Goal: Check status: Check status

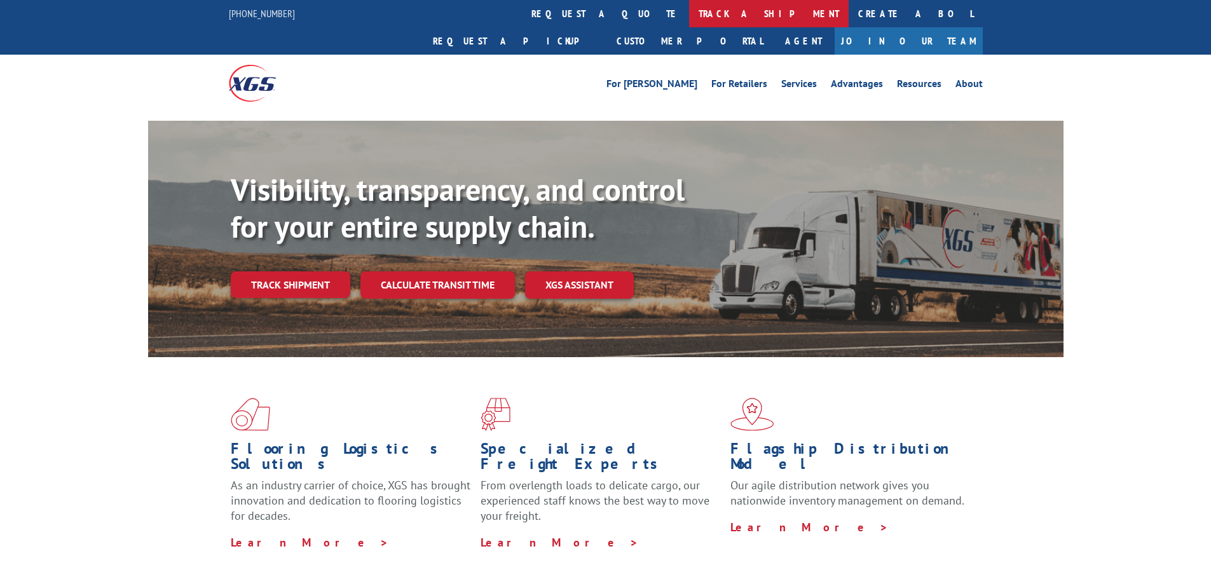
click at [689, 13] on link "track a shipment" at bounding box center [769, 13] width 160 height 27
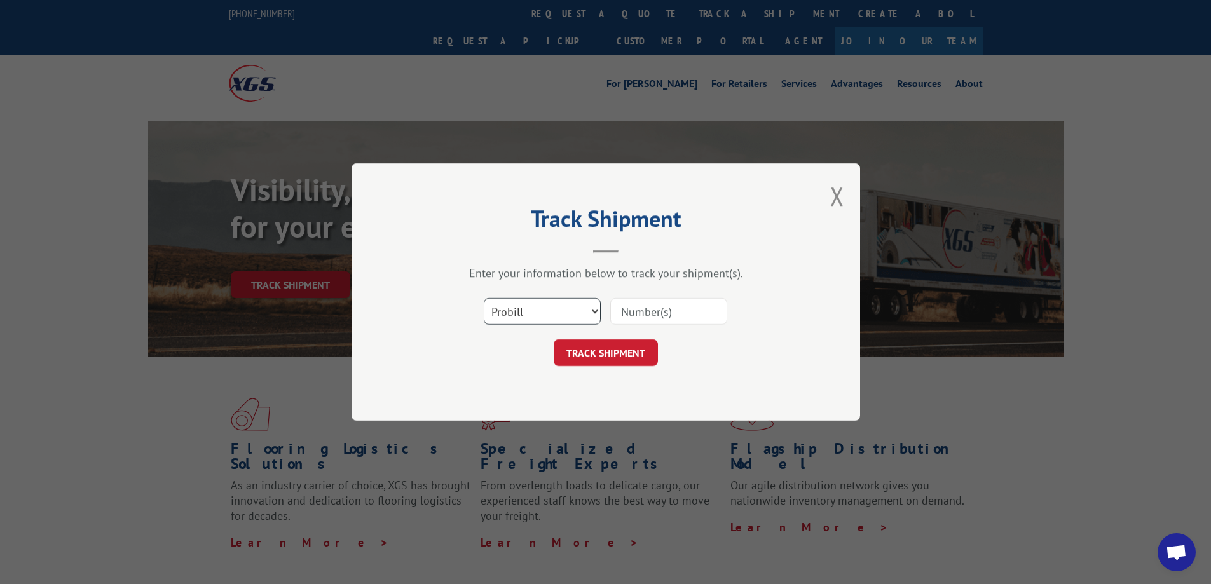
click at [524, 315] on select "Select category... Probill BOL PO" at bounding box center [542, 311] width 117 height 27
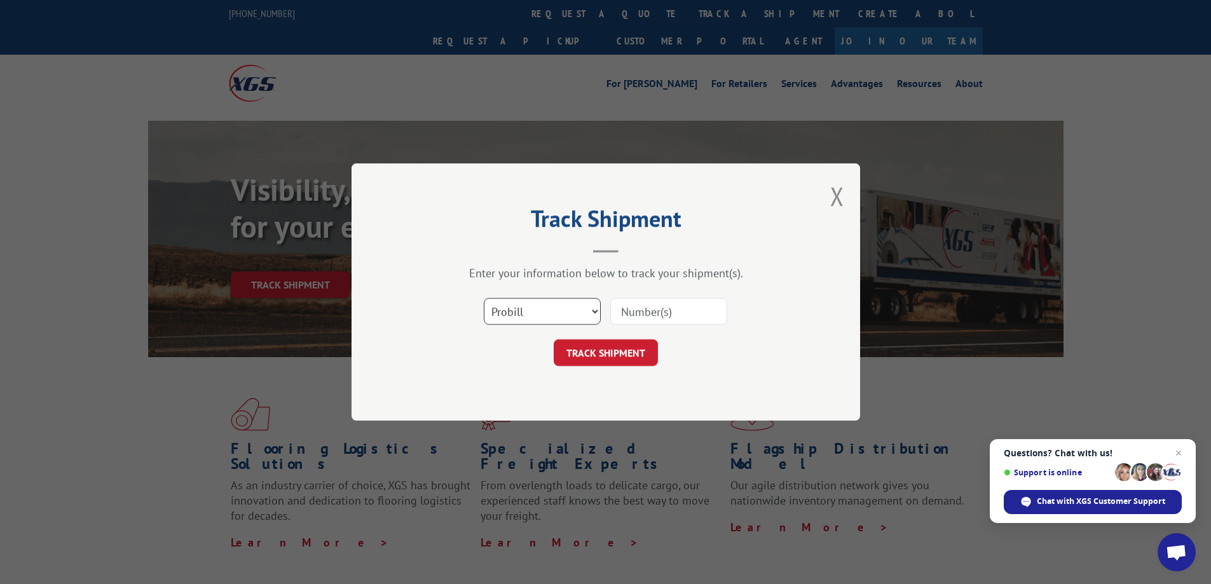
select select "bol"
click at [484, 298] on select "Select category... Probill BOL PO" at bounding box center [542, 311] width 117 height 27
click at [643, 308] on input at bounding box center [668, 311] width 117 height 27
type input "0"
type input "7051309"
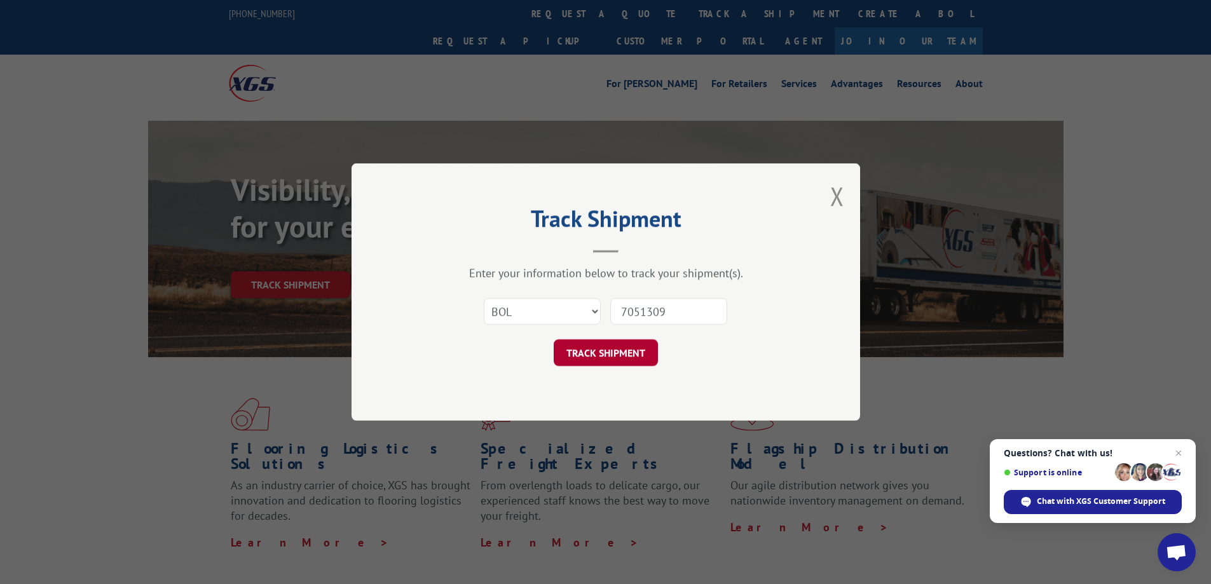
click at [588, 349] on button "TRACK SHIPMENT" at bounding box center [605, 352] width 104 height 27
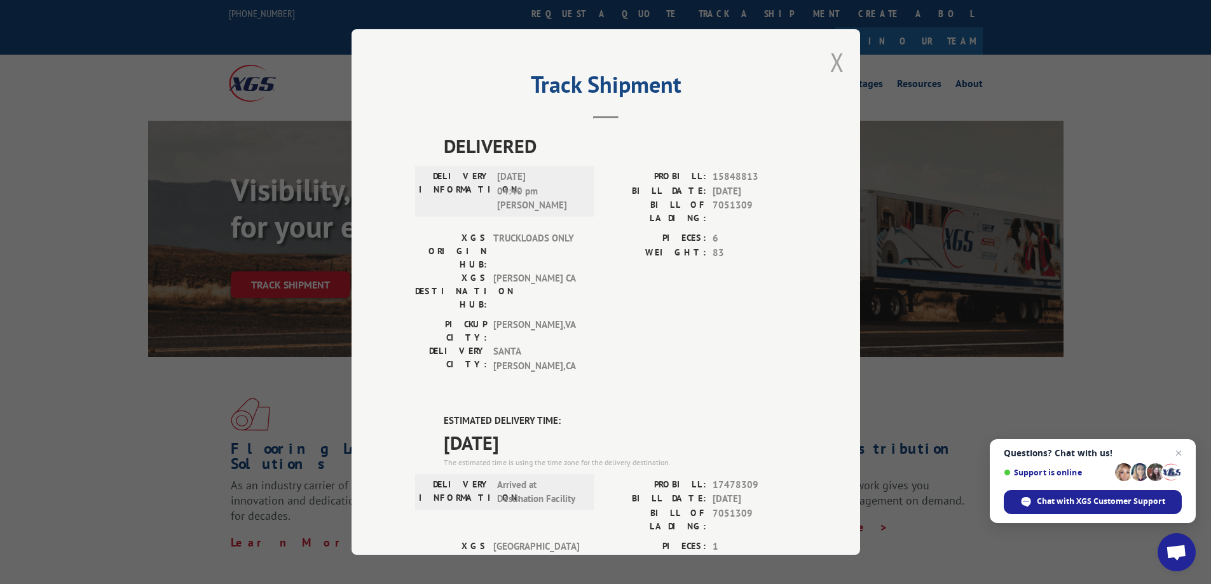
click at [838, 58] on button "Close modal" at bounding box center [837, 62] width 14 height 34
